Goal: Entertainment & Leisure: Consume media (video, audio)

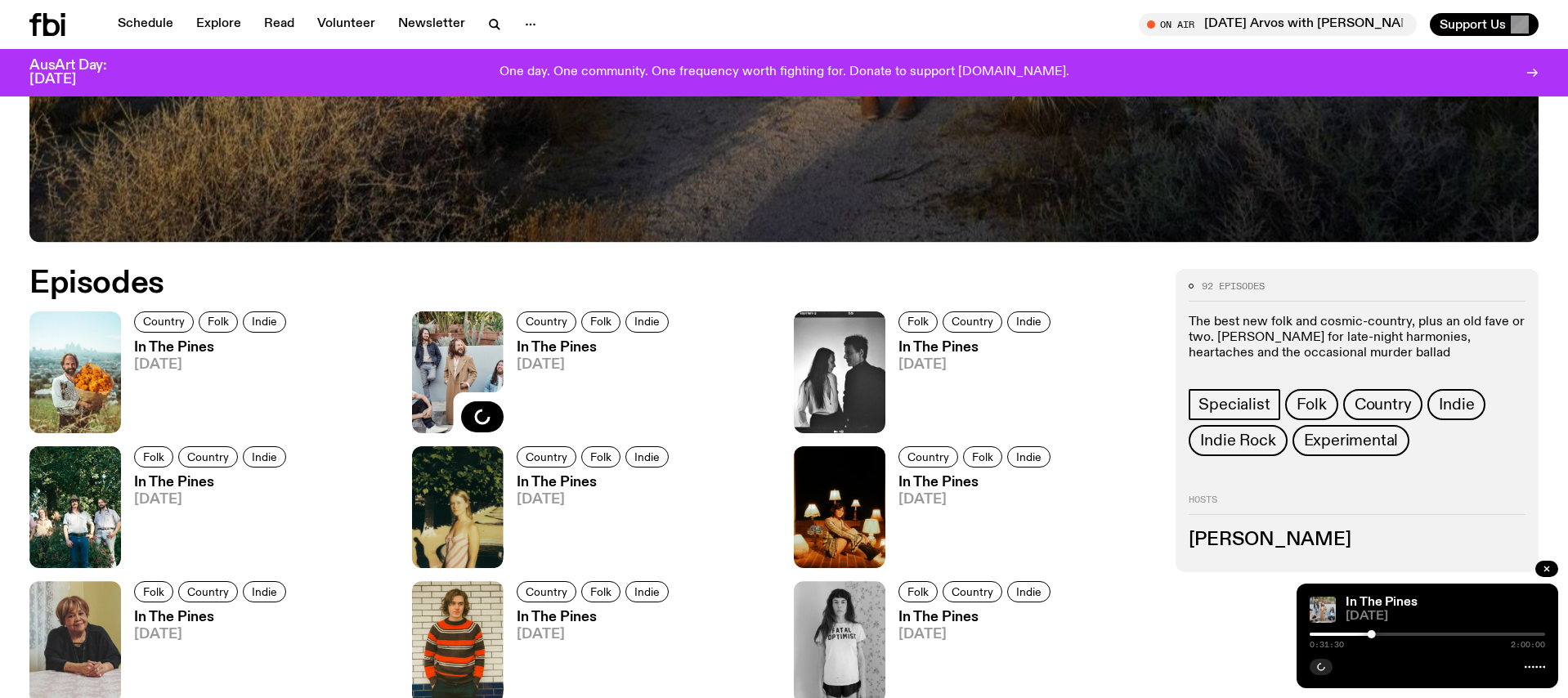
scroll to position [957, 0]
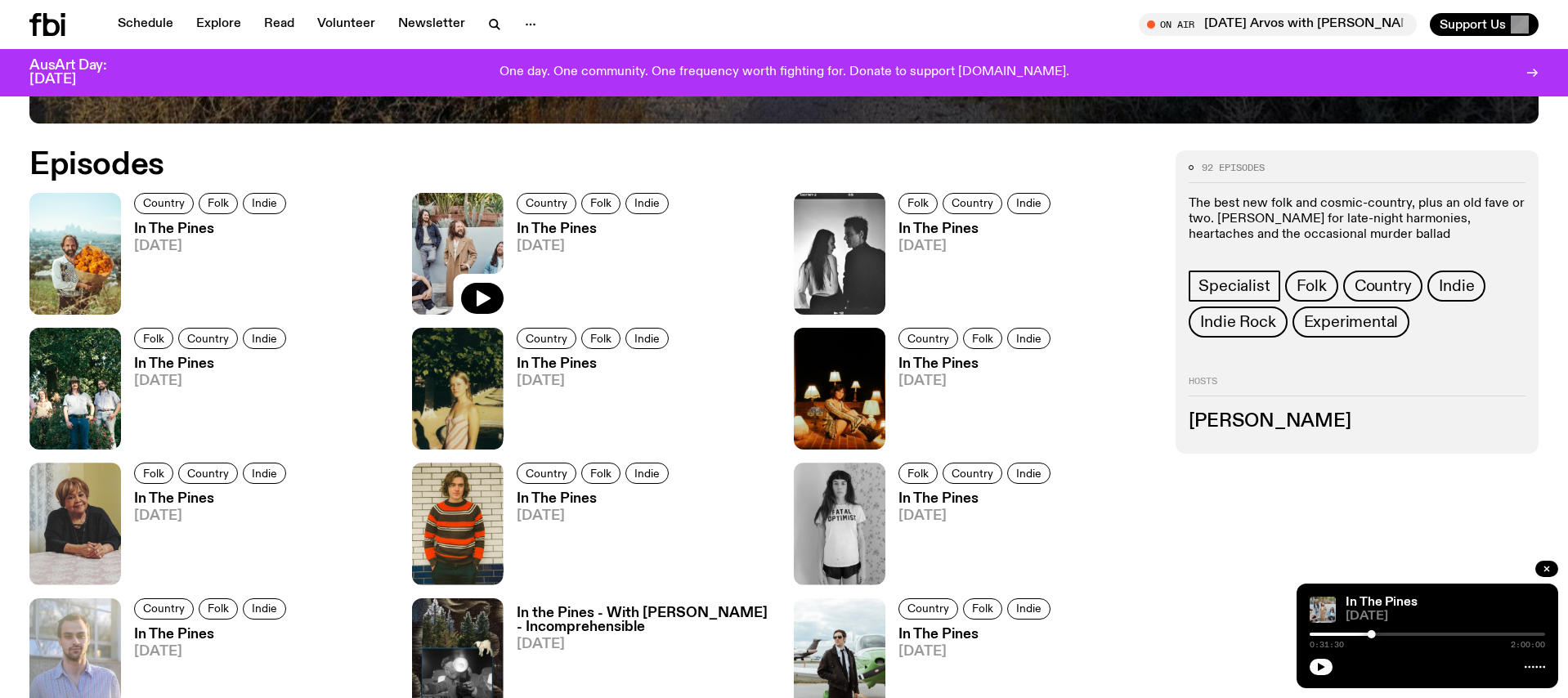
click at [185, 234] on h3 "In The Pines" at bounding box center [213, 229] width 157 height 14
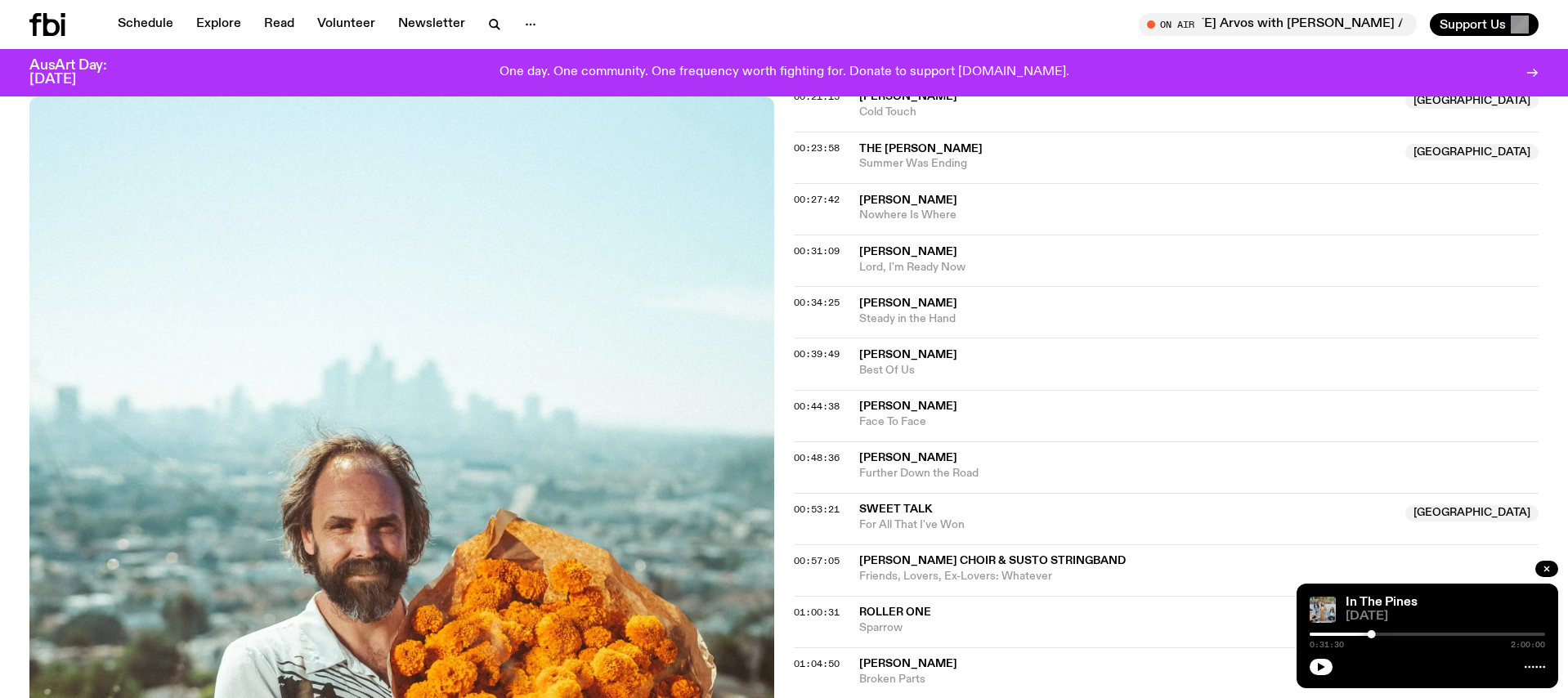
scroll to position [835, 0]
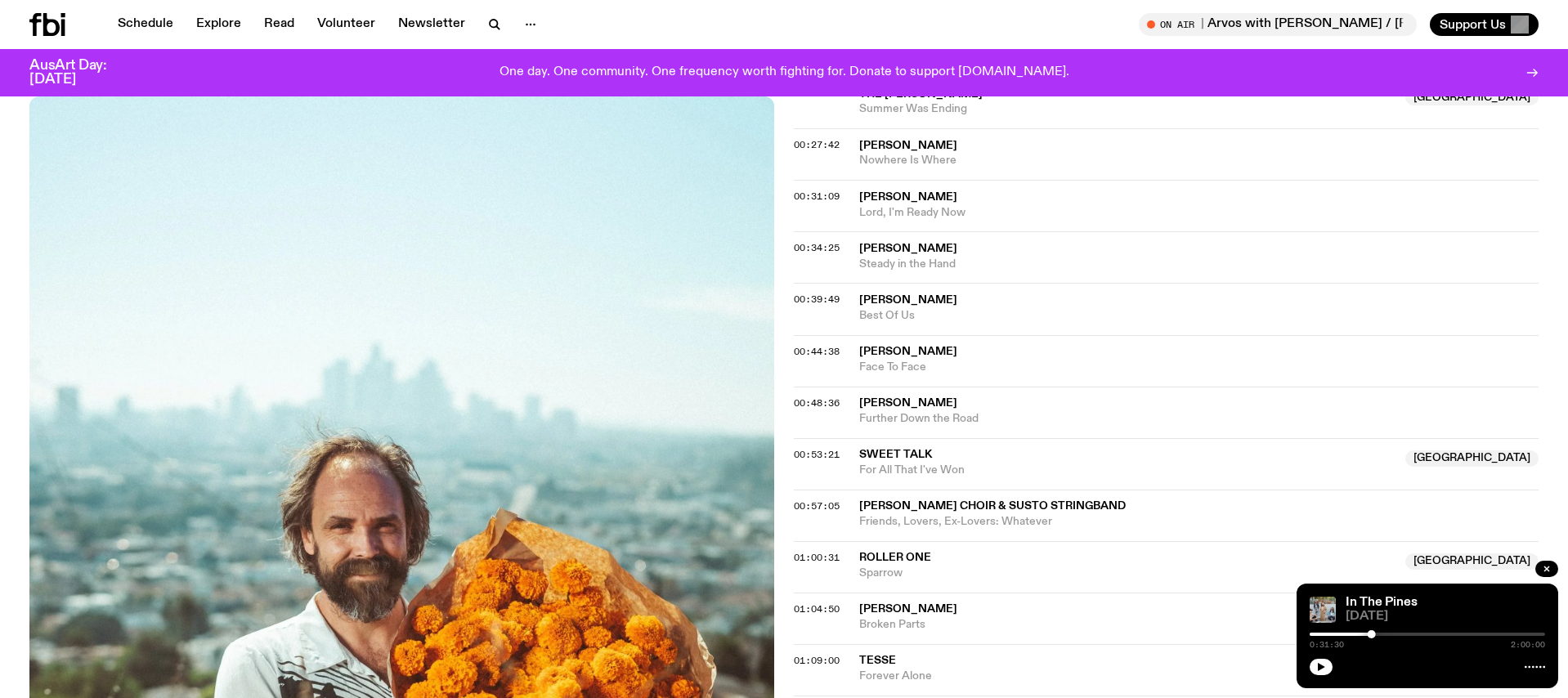
click at [904, 454] on span "Sweet Talk" at bounding box center [895, 454] width 73 height 12
click at [832, 452] on span "00:53:21" at bounding box center [816, 454] width 46 height 13
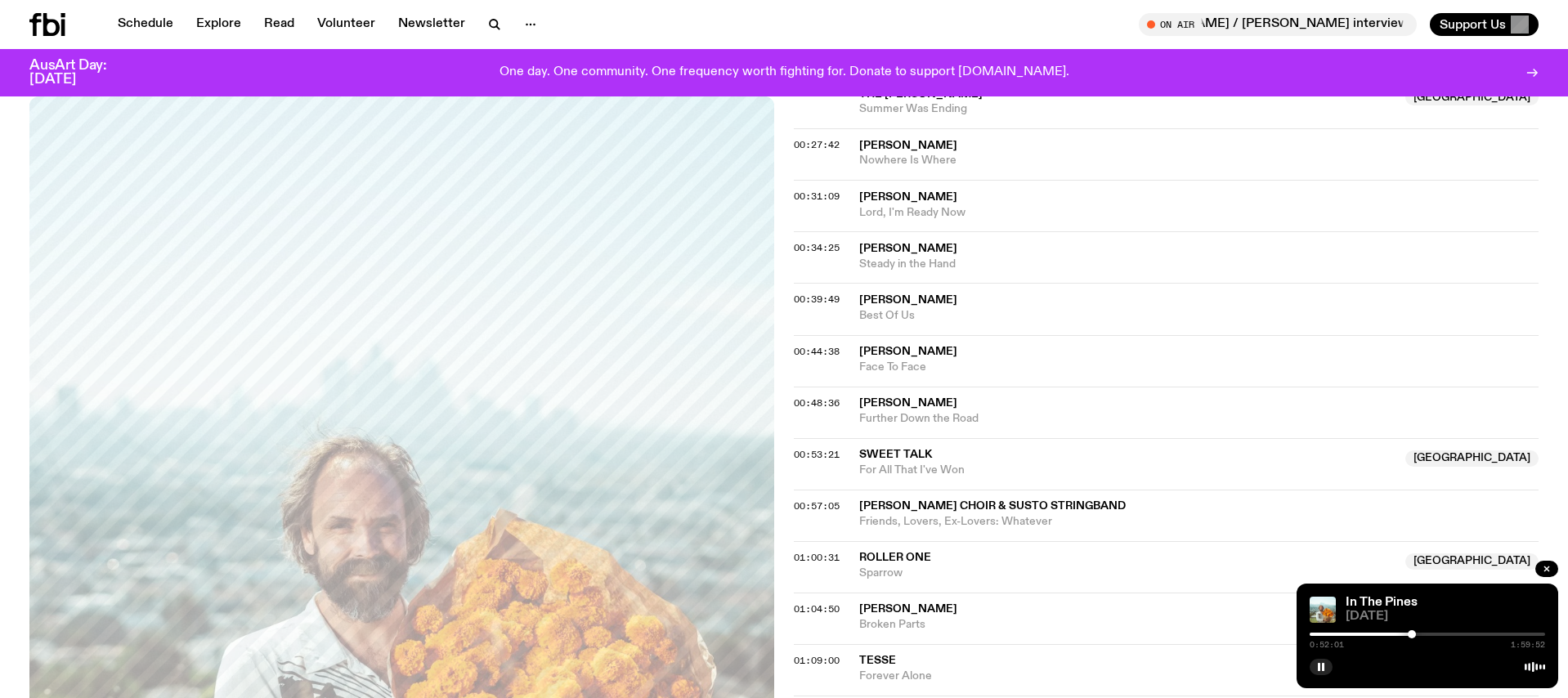
click at [1412, 635] on div at bounding box center [1412, 634] width 8 height 8
click at [1437, 633] on div at bounding box center [1427, 634] width 235 height 3
click at [1443, 633] on div at bounding box center [1427, 634] width 235 height 3
click at [1448, 634] on div at bounding box center [1427, 634] width 235 height 3
click at [1455, 634] on div at bounding box center [1427, 634] width 235 height 3
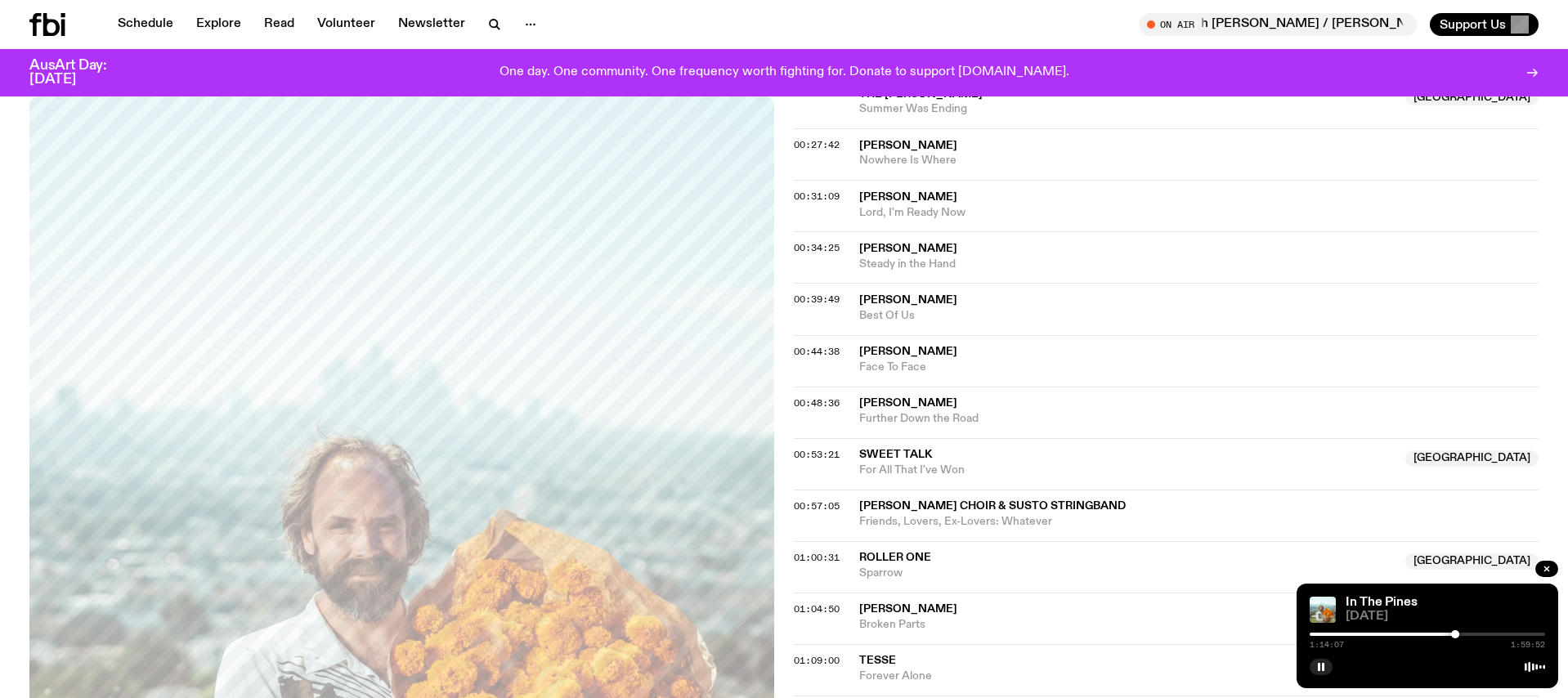
click at [1461, 633] on div at bounding box center [1427, 634] width 235 height 3
click at [1458, 633] on div at bounding box center [1458, 634] width 8 height 8
click at [1452, 634] on div at bounding box center [1340, 634] width 235 height 3
click at [1448, 634] on div at bounding box center [1449, 634] width 8 height 8
click at [1446, 634] on div at bounding box center [1446, 634] width 8 height 8
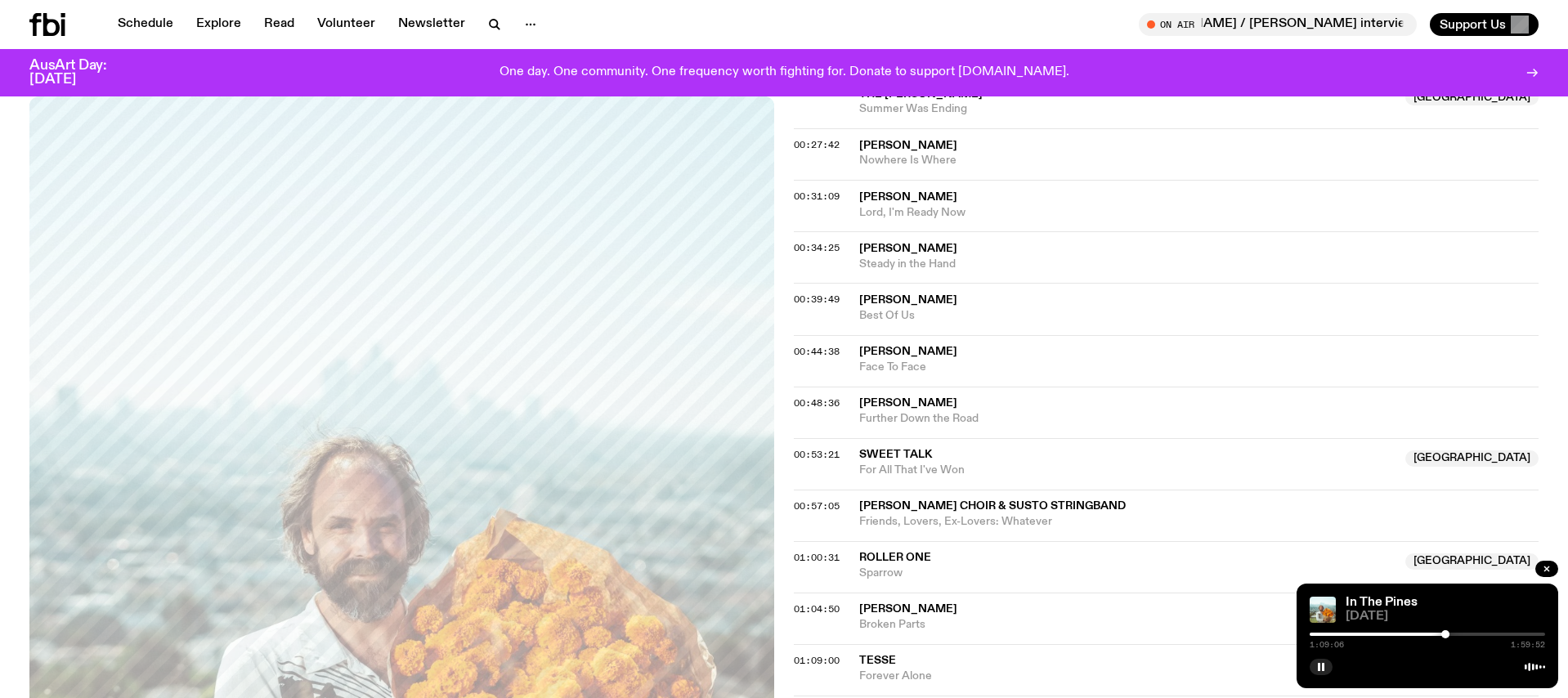
click at [1444, 634] on div at bounding box center [1446, 634] width 8 height 8
click at [1322, 670] on rect "button" at bounding box center [1323, 667] width 3 height 8
